Goal: Transaction & Acquisition: Purchase product/service

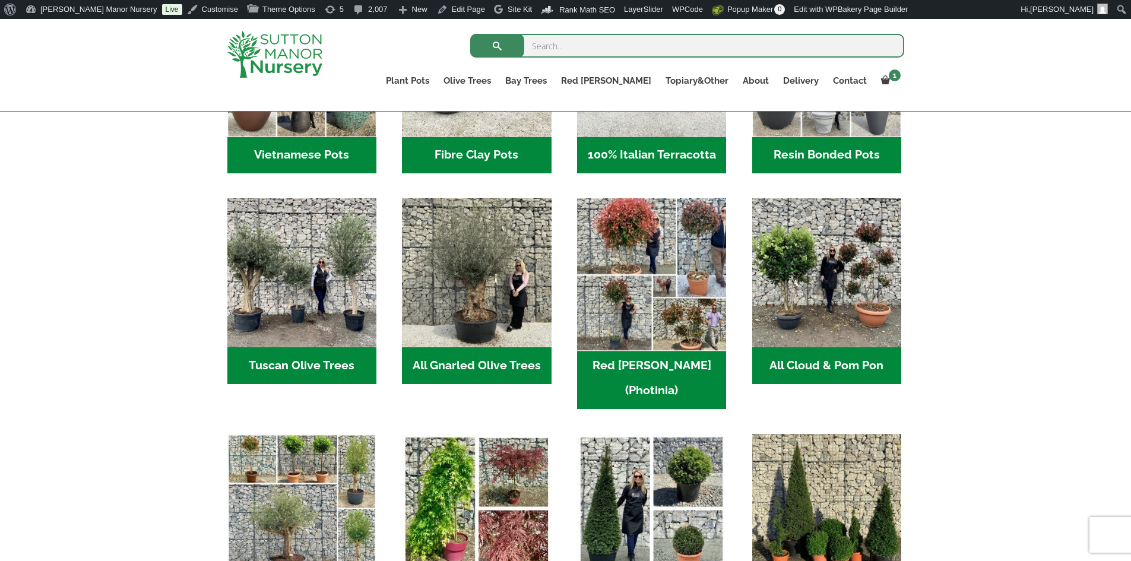
scroll to position [416, 0]
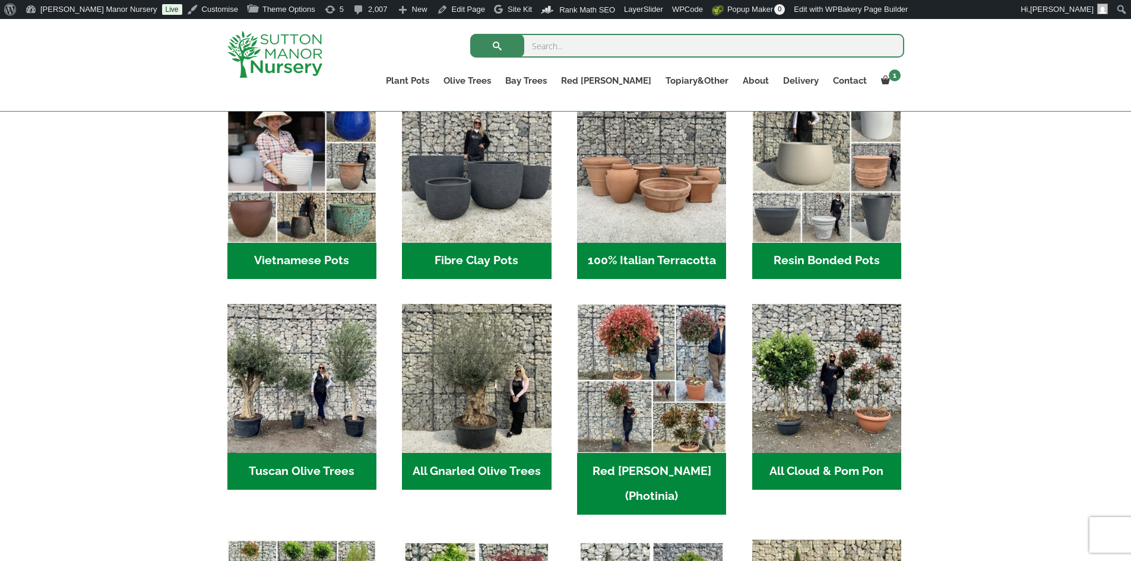
click at [795, 258] on h2 "Resin Bonded Pots (212)" at bounding box center [826, 261] width 149 height 37
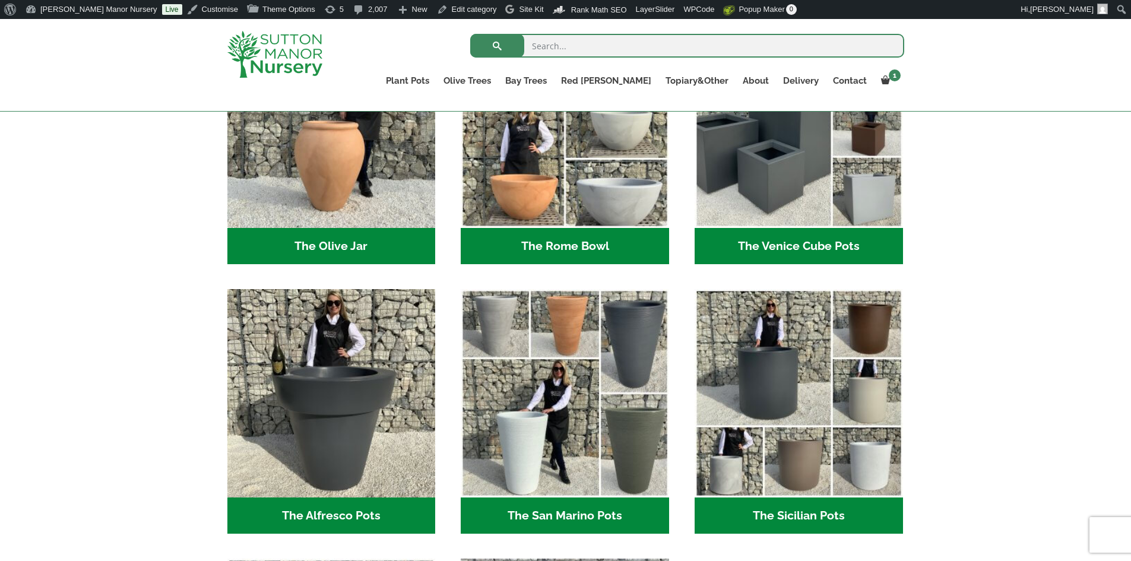
scroll to position [1247, 0]
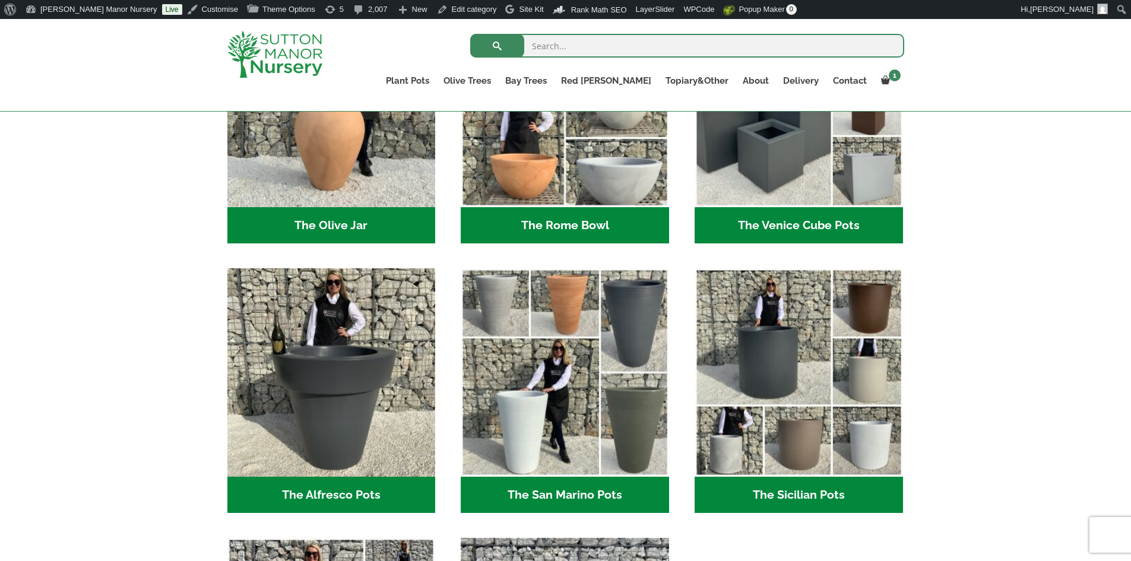
click at [596, 223] on h2 "The Rome Bowl (3)" at bounding box center [565, 225] width 208 height 37
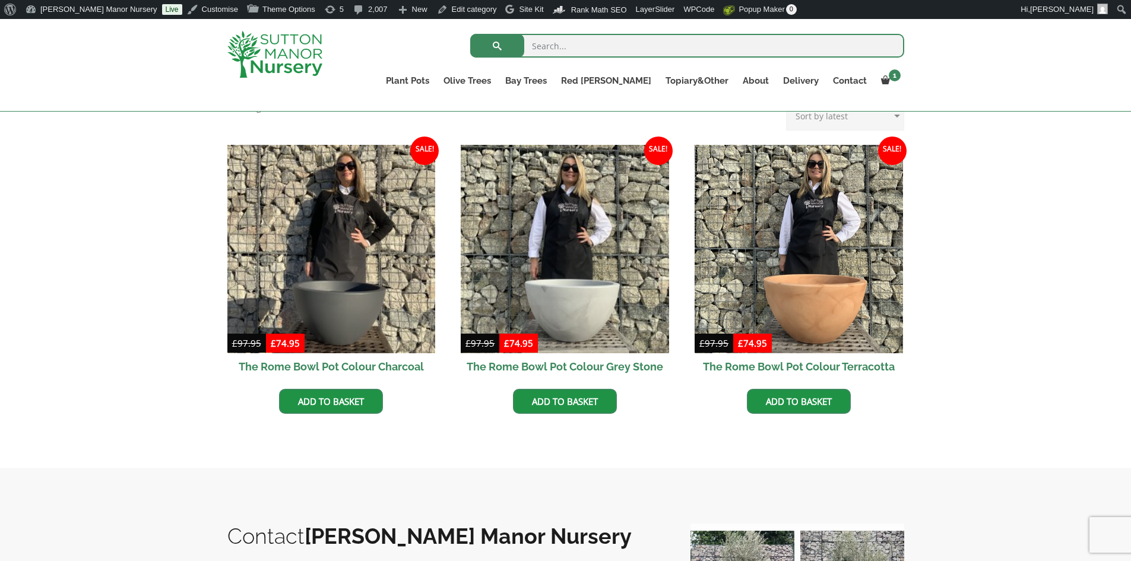
scroll to position [416, 0]
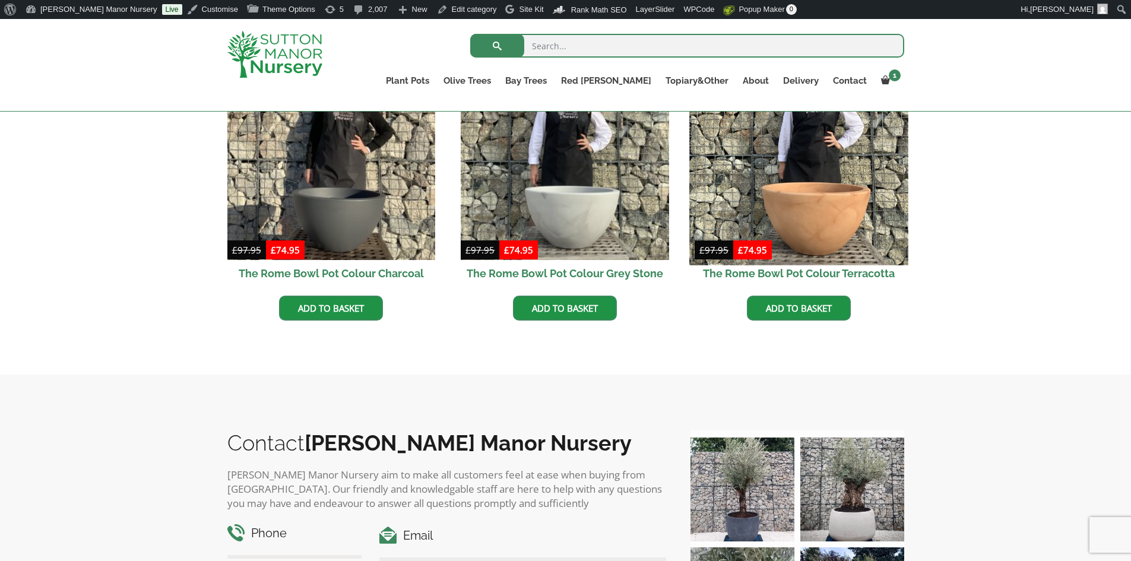
click at [774, 196] on img at bounding box center [798, 155] width 219 height 219
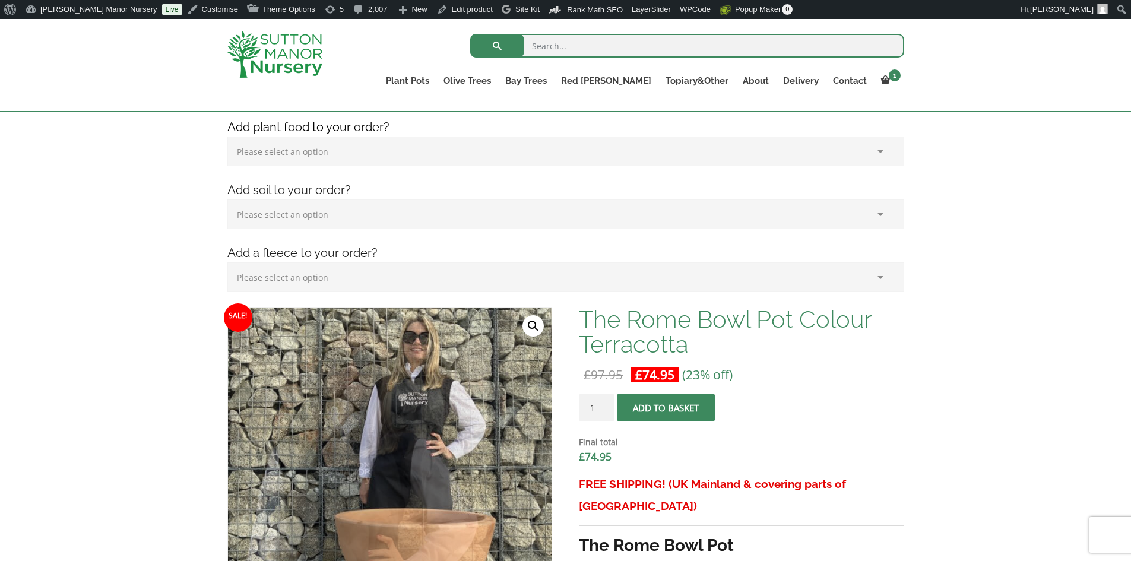
scroll to position [119, 0]
